Goal: Task Accomplishment & Management: Use online tool/utility

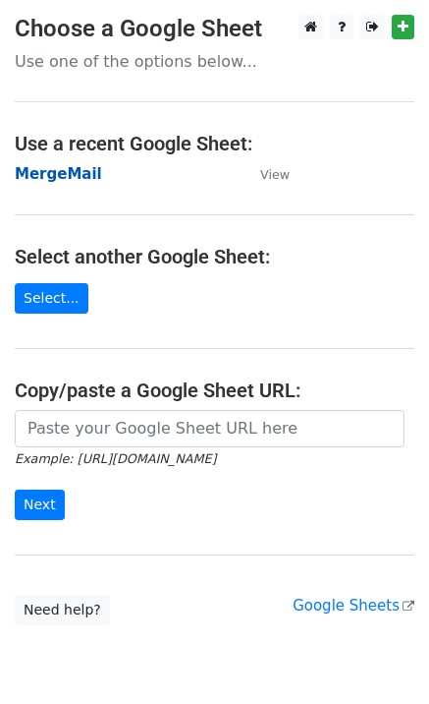
click at [77, 172] on strong "MergeMail" at bounding box center [58, 174] width 87 height 18
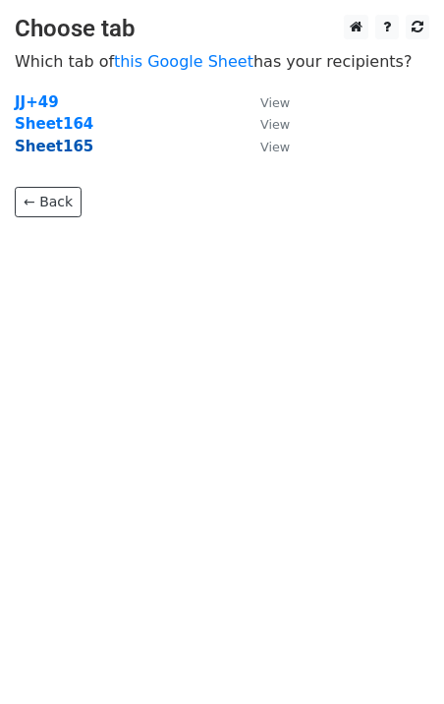
click at [59, 149] on strong "Sheet165" at bounding box center [54, 147] width 79 height 18
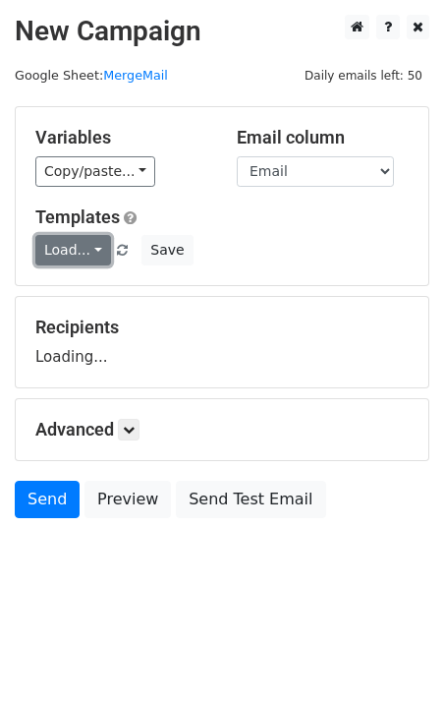
click at [87, 249] on link "Load..." at bounding box center [73, 250] width 76 height 30
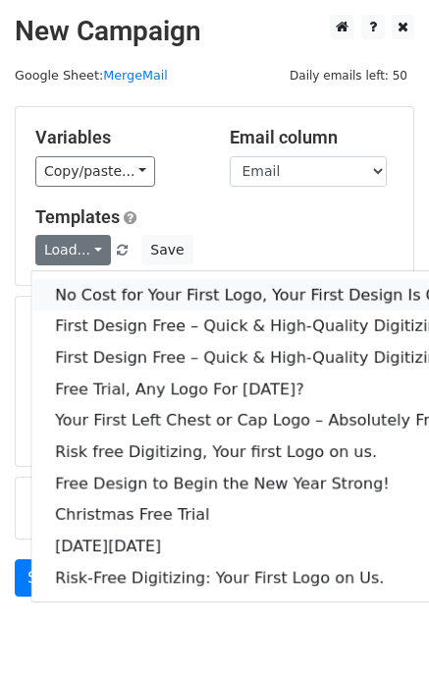
click at [131, 290] on link "No Cost for Your First Logo, Your First Design Is On Us!" at bounding box center [267, 294] width 472 height 31
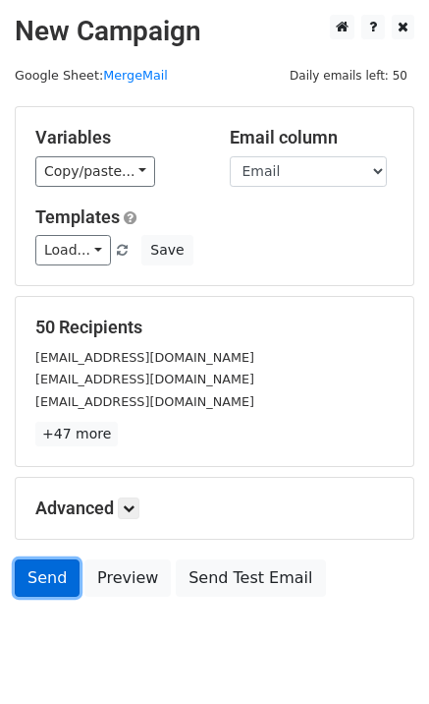
click at [54, 566] on link "Send" at bounding box center [47, 577] width 65 height 37
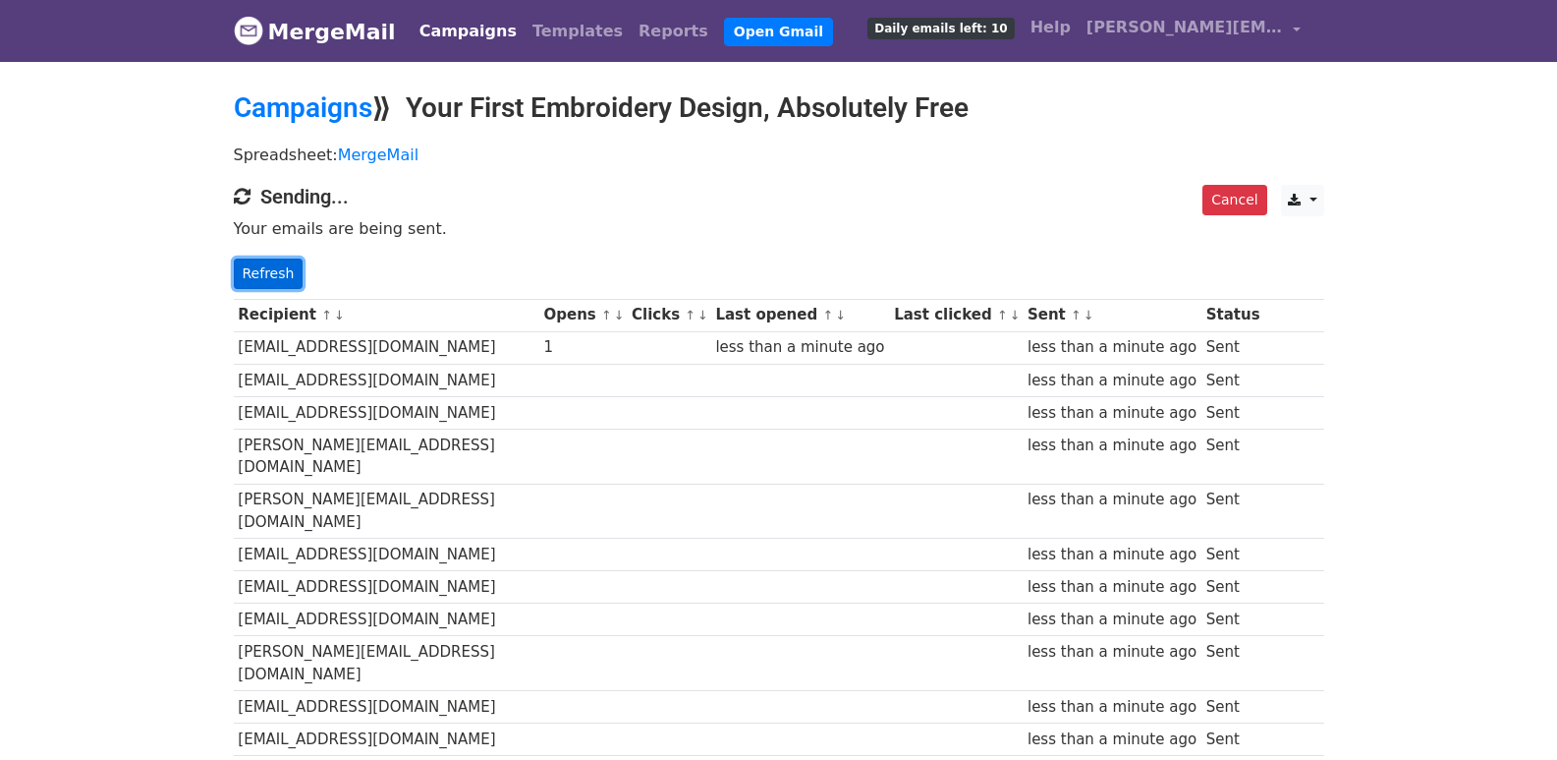
click at [257, 275] on link "Refresh" at bounding box center [269, 273] width 70 height 30
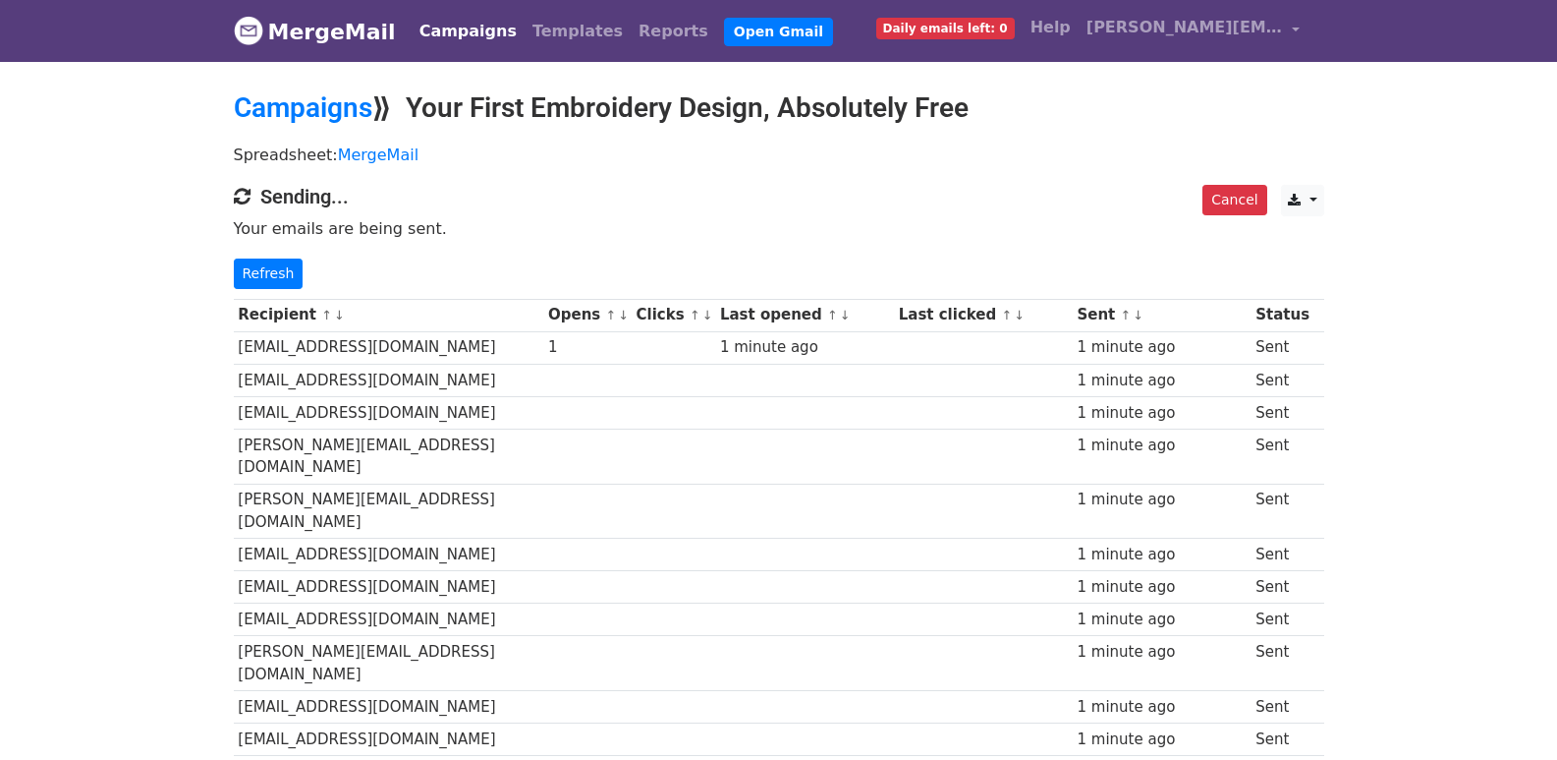
click at [838, 483] on td at bounding box center [804, 510] width 179 height 55
click at [271, 268] on link "Refresh" at bounding box center [269, 273] width 70 height 30
click at [277, 281] on link "Refresh" at bounding box center [269, 273] width 70 height 30
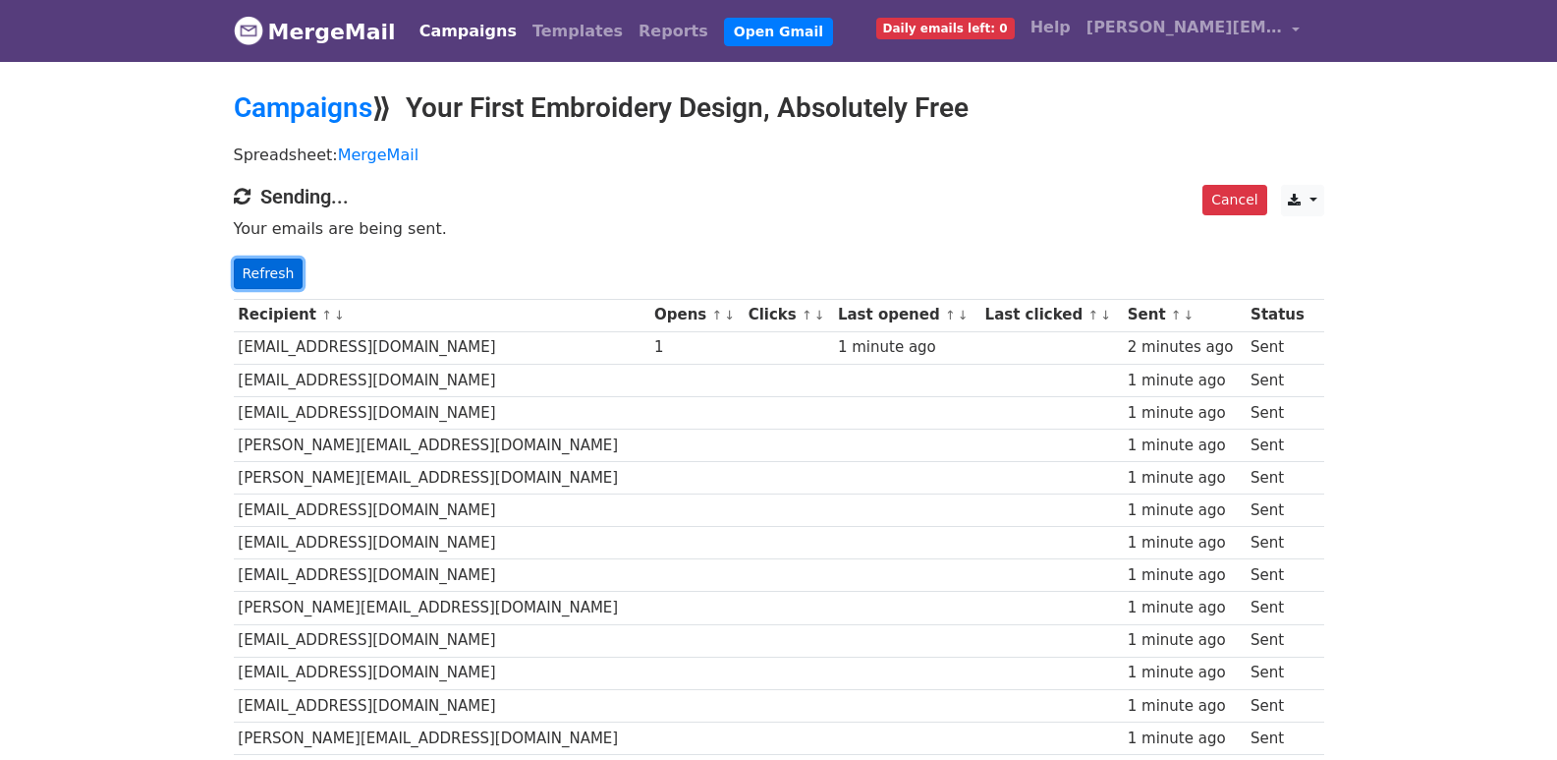
click at [257, 273] on link "Refresh" at bounding box center [269, 273] width 70 height 30
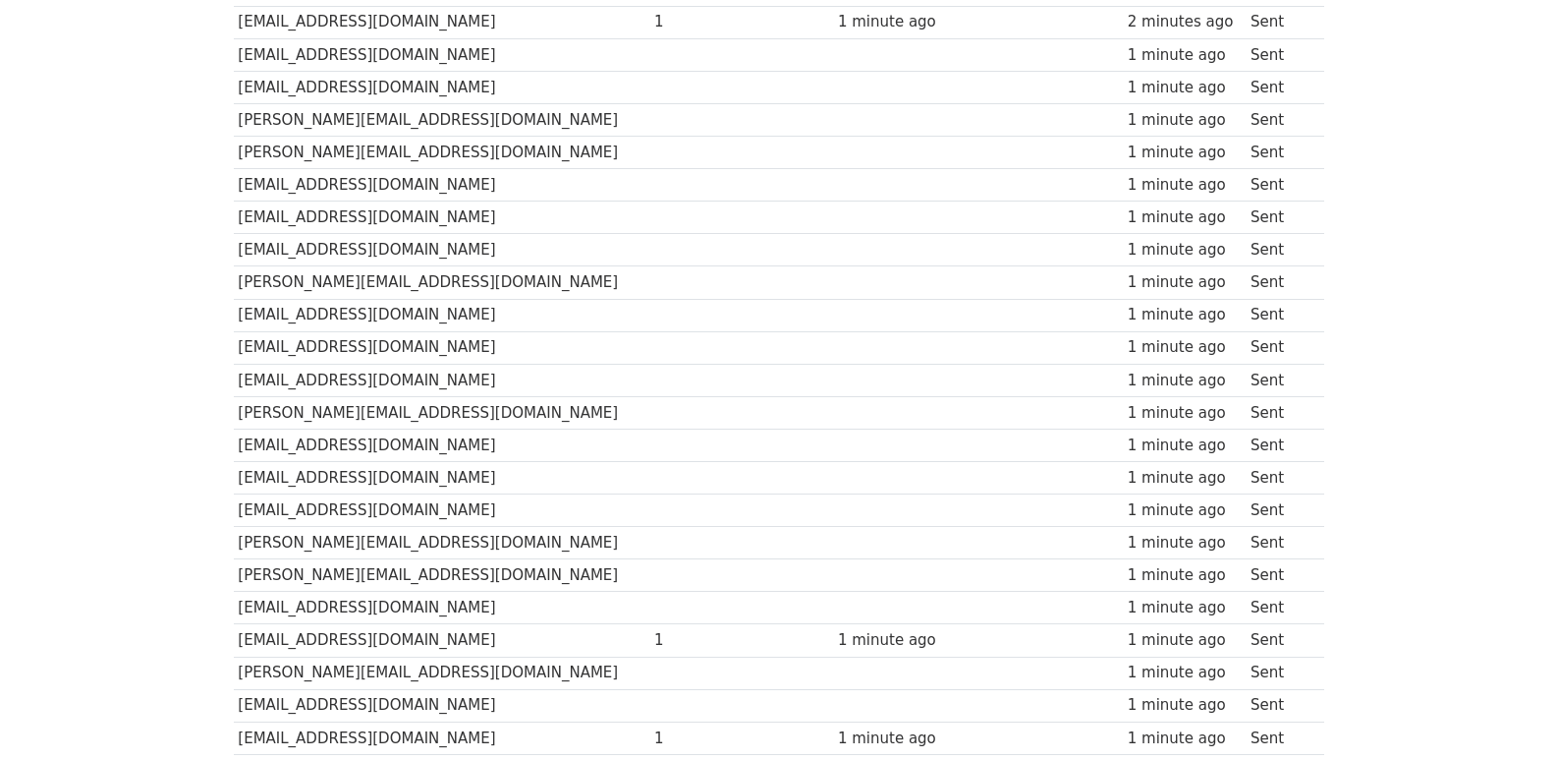
scroll to position [786, 0]
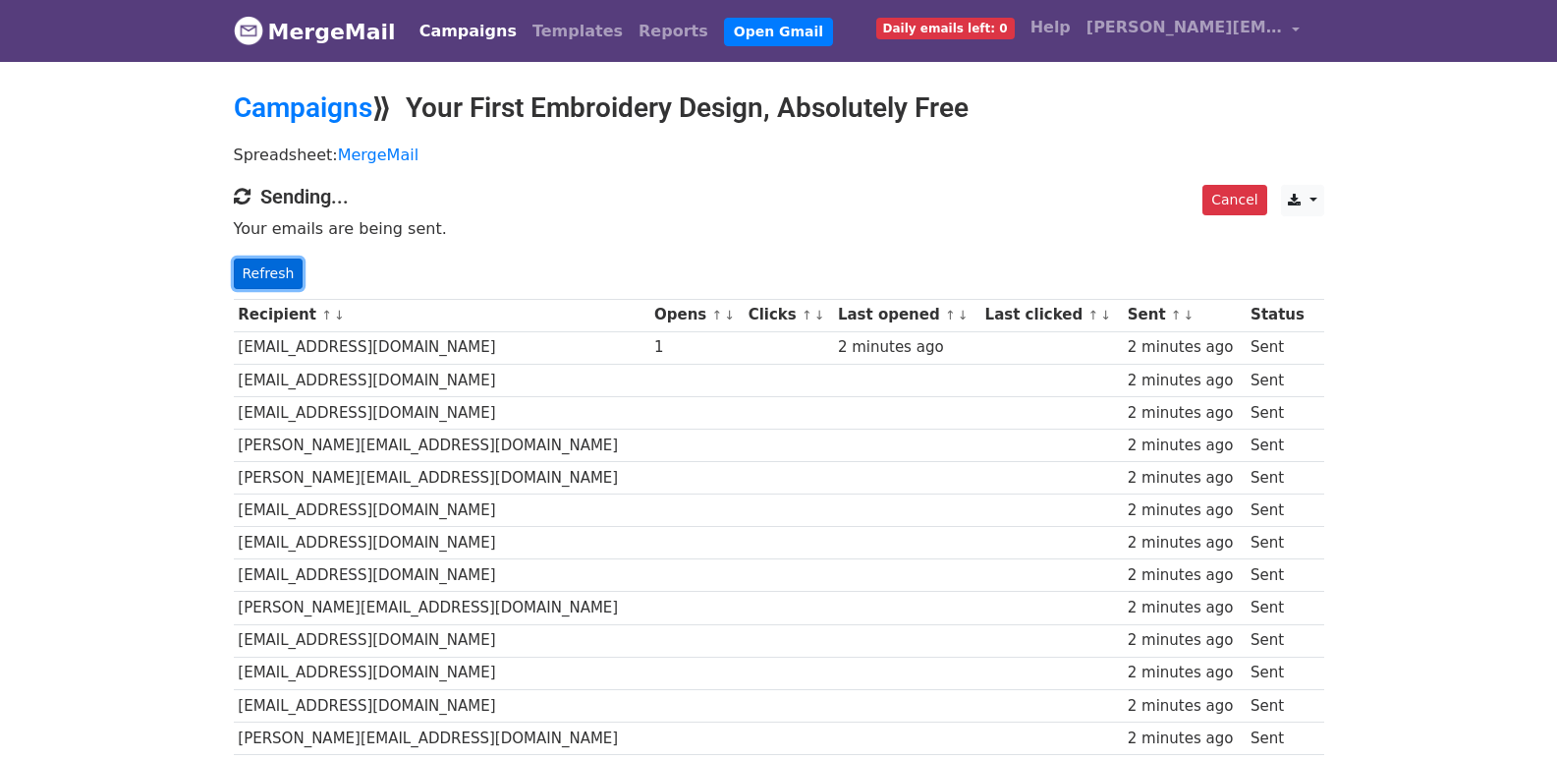
click at [260, 266] on link "Refresh" at bounding box center [269, 273] width 70 height 30
click at [283, 271] on link "Refresh" at bounding box center [269, 273] width 70 height 30
click at [269, 271] on link "Refresh" at bounding box center [269, 273] width 70 height 30
click at [288, 280] on link "Refresh" at bounding box center [269, 273] width 70 height 30
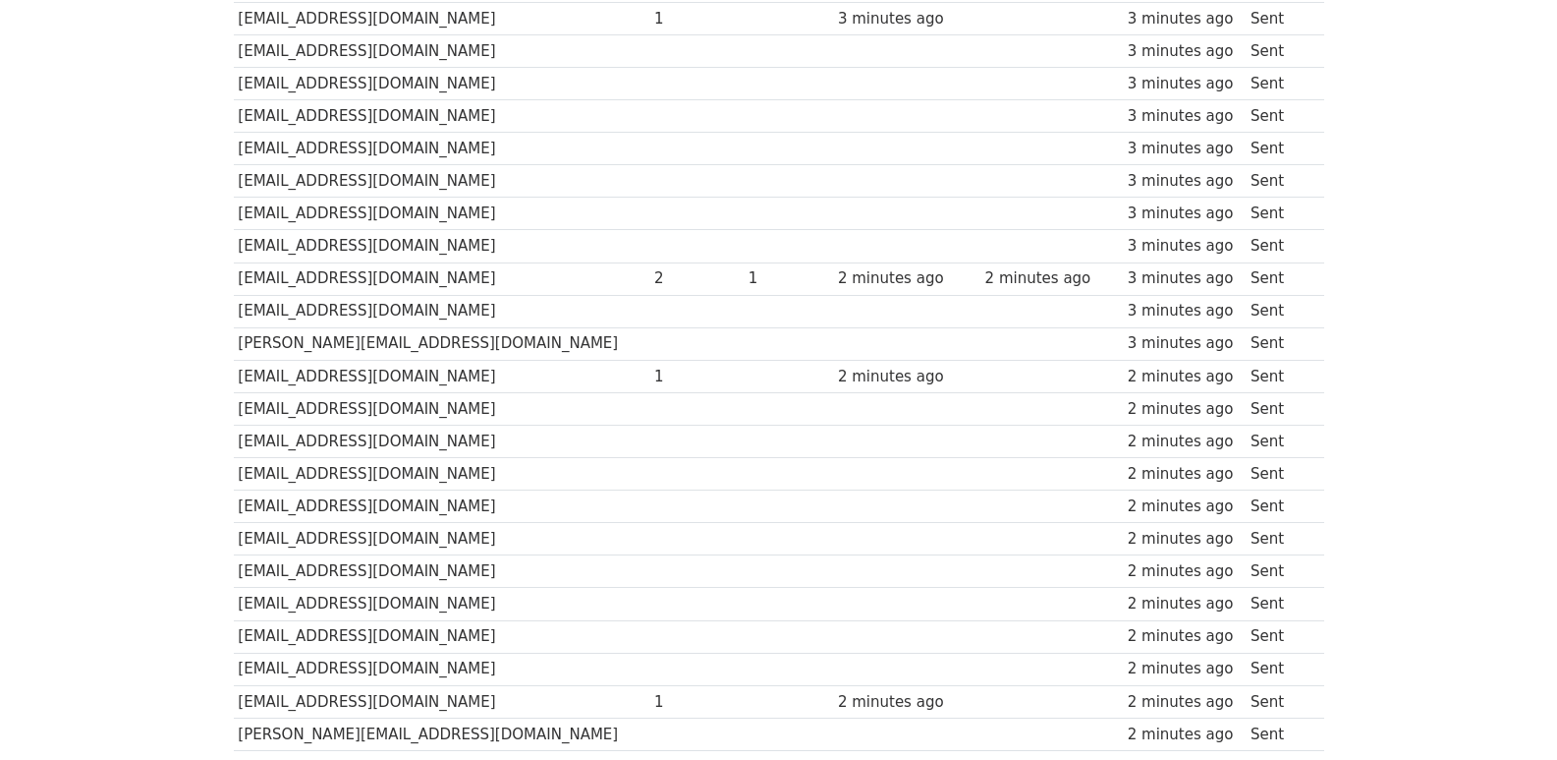
scroll to position [1372, 0]
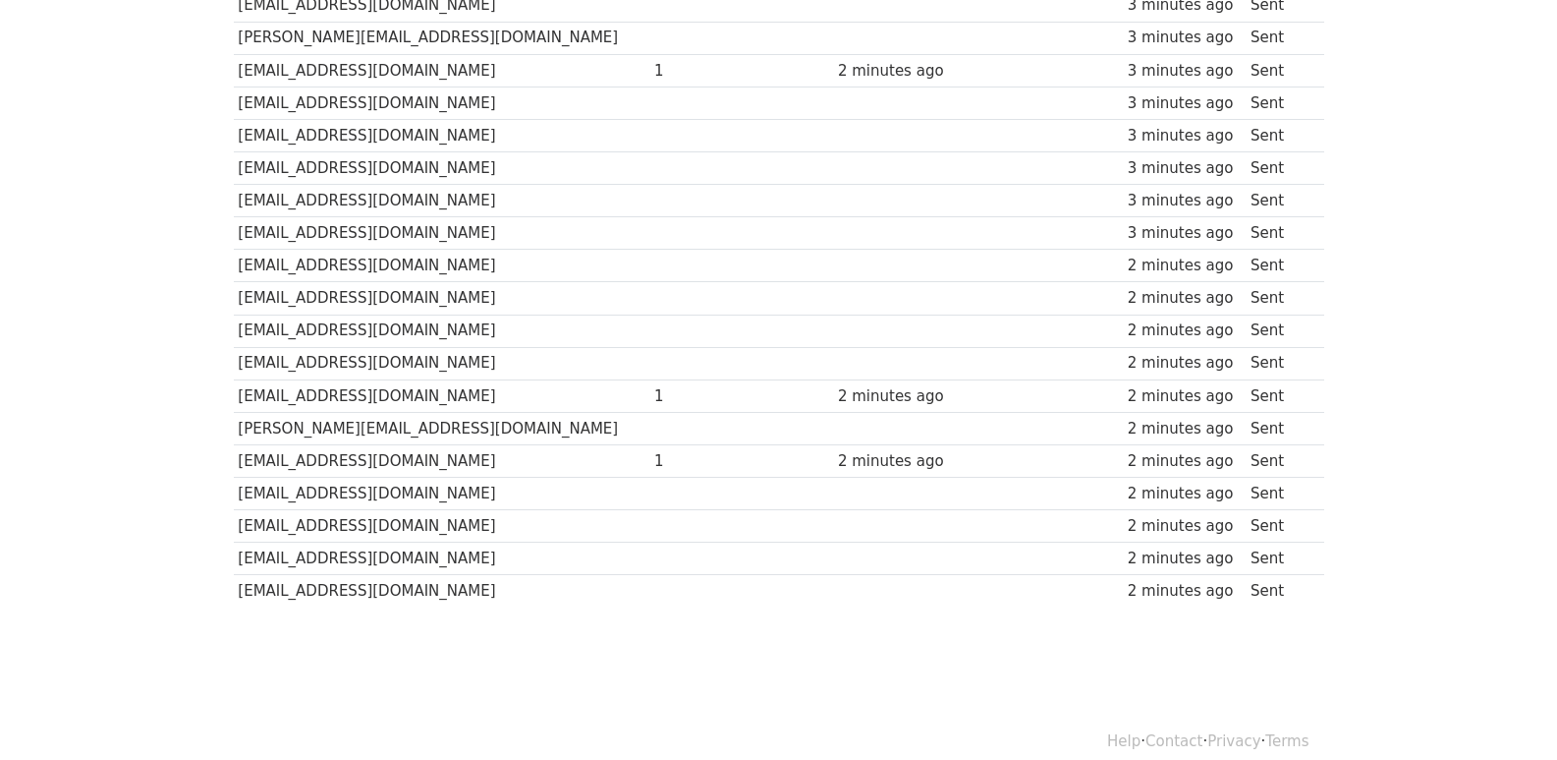
scroll to position [1372, 0]
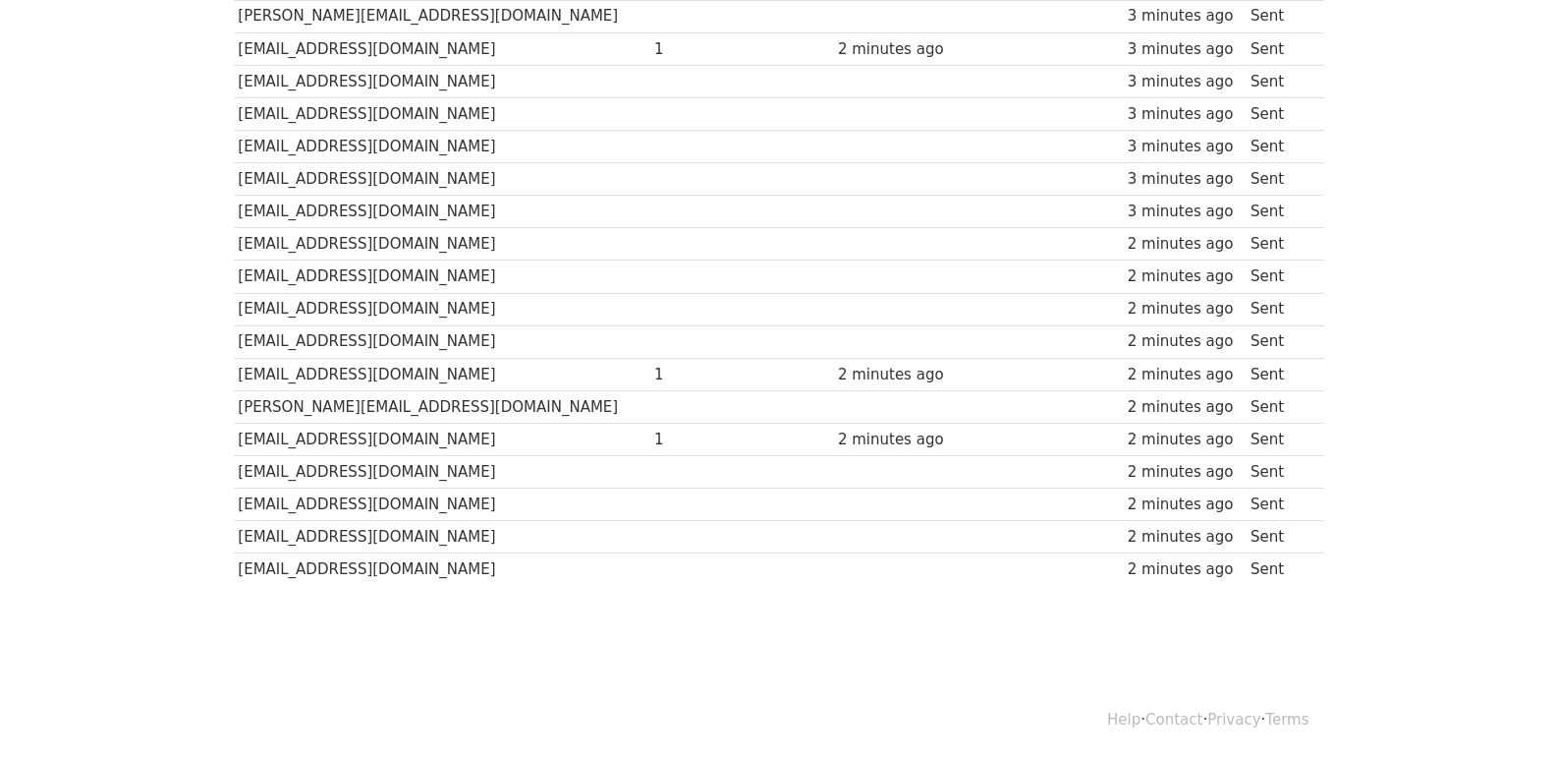
click at [408, 573] on td "[EMAIL_ADDRESS][DOMAIN_NAME]" at bounding box center [442, 569] width 417 height 32
copy tr "[EMAIL_ADDRESS][DOMAIN_NAME]"
